Goal: Find specific page/section: Find specific page/section

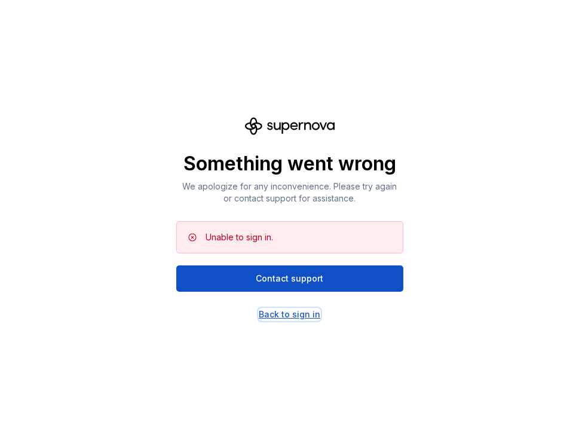
click at [306, 316] on div "Back to sign in" at bounding box center [290, 314] width 62 height 12
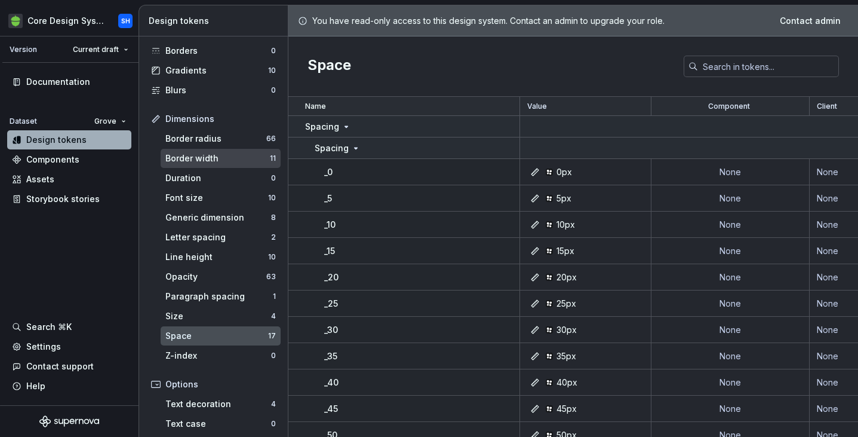
scroll to position [71, 0]
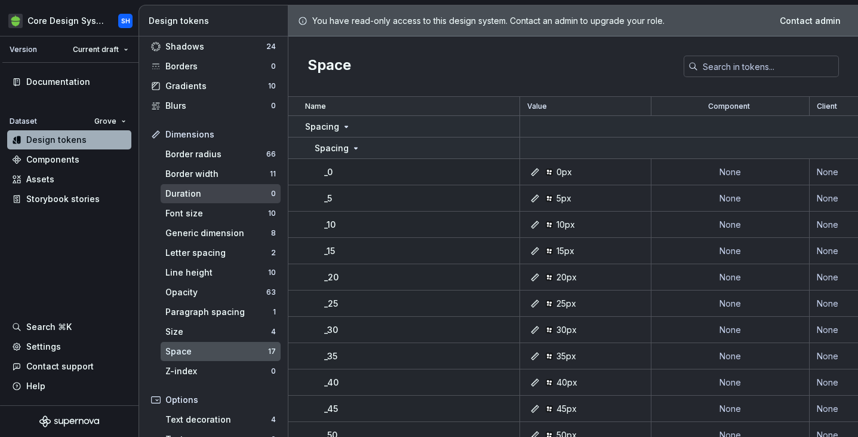
click at [216, 187] on div "Duration 0" at bounding box center [221, 193] width 120 height 19
